Goal: Information Seeking & Learning: Find specific fact

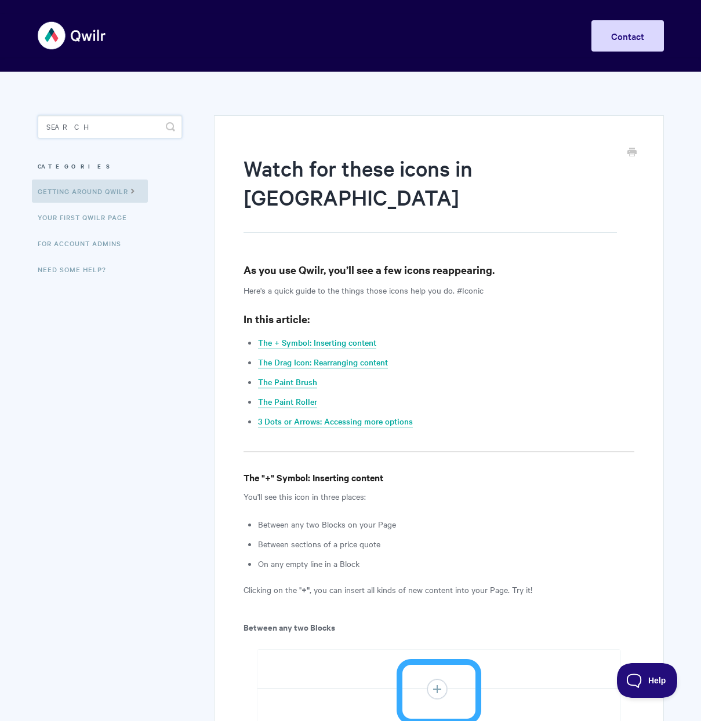
click at [102, 125] on input "Search" at bounding box center [110, 126] width 144 height 23
type input "icons"
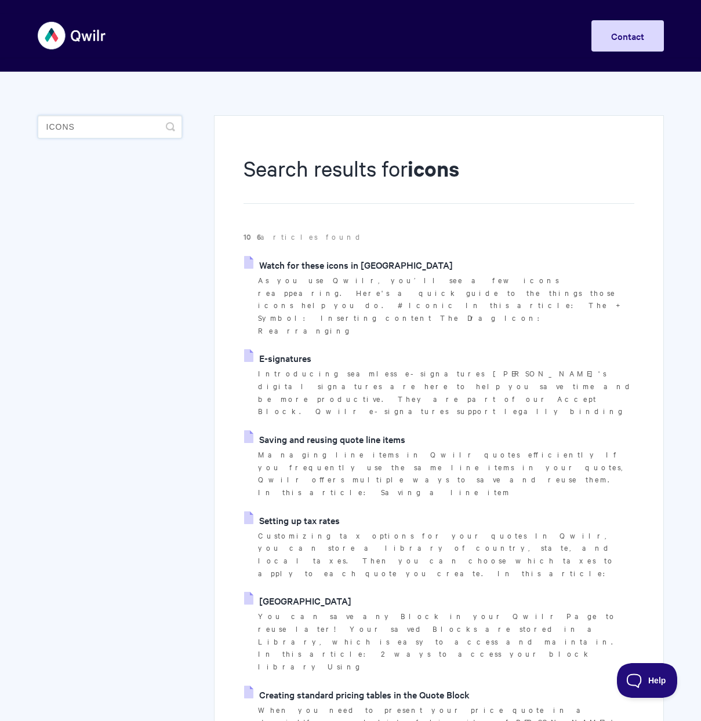
click at [94, 120] on input "icons" at bounding box center [110, 126] width 144 height 23
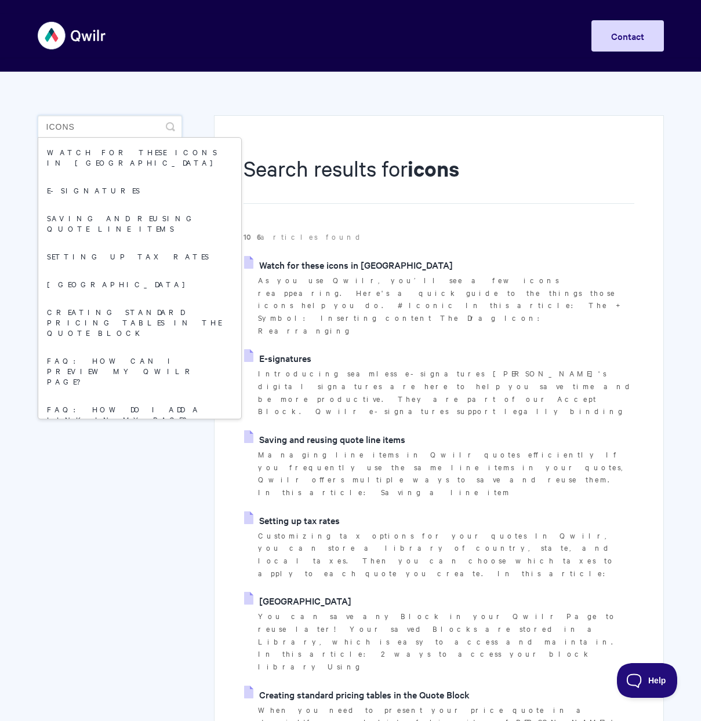
click at [95, 119] on input "icons" at bounding box center [110, 126] width 144 height 23
click at [96, 121] on input "icons" at bounding box center [110, 126] width 144 height 23
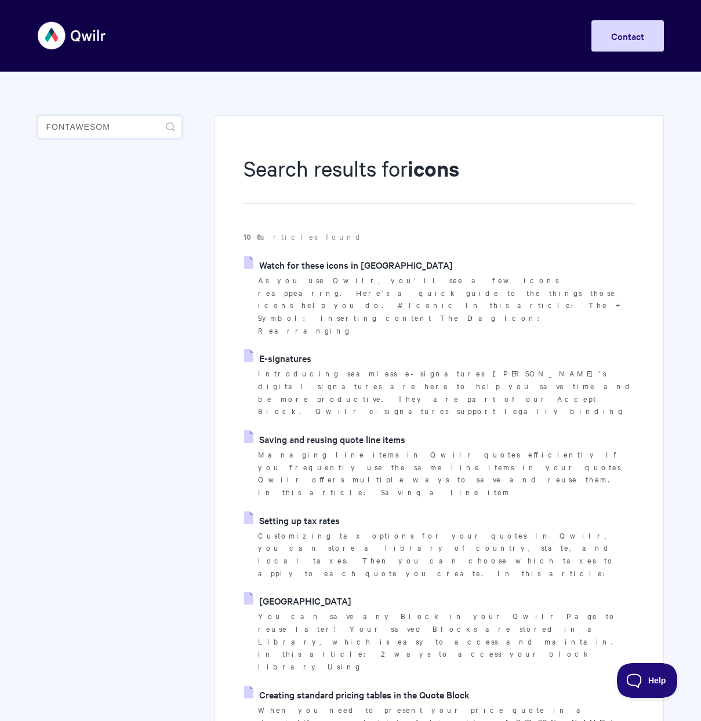
type input "fontawesome"
